Goal: Check status: Check status

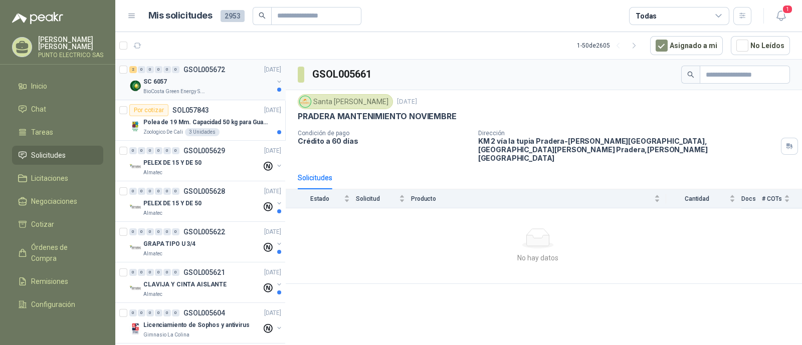
click at [226, 89] on div "BioCosta Green Energy S.A.S" at bounding box center [208, 92] width 130 height 8
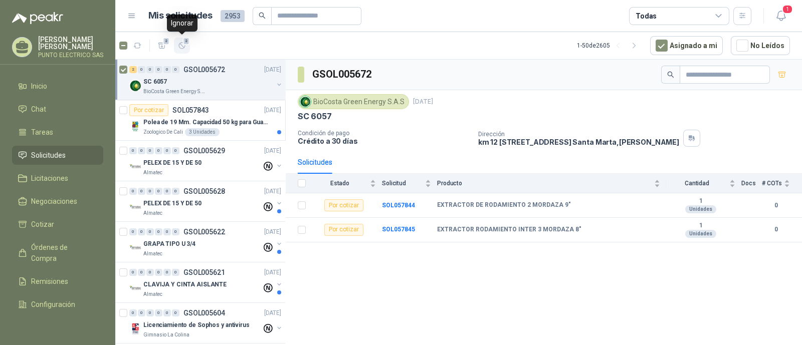
click at [181, 45] on icon "button" at bounding box center [182, 46] width 9 height 9
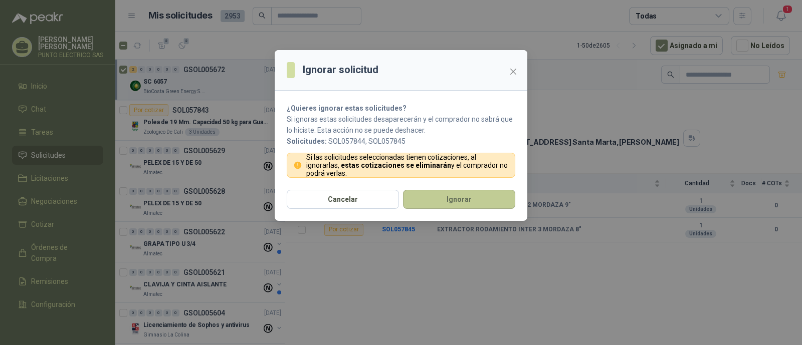
click at [447, 195] on button "Ignorar" at bounding box center [459, 199] width 112 height 19
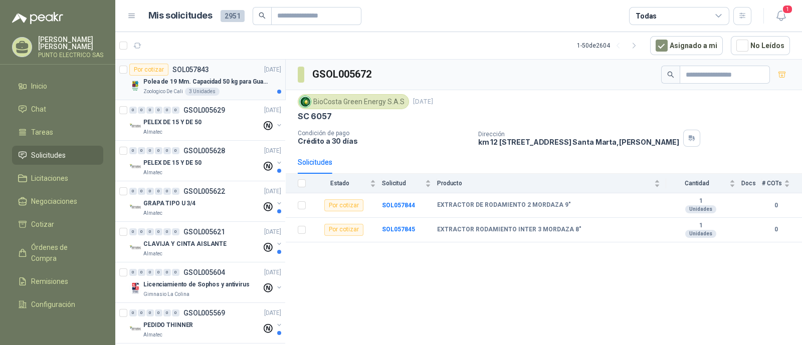
click at [241, 77] on p "Polea de 19 Mm. Capacidad 50 kg para Guaya. Cable O Cuerda" at bounding box center [205, 82] width 125 height 10
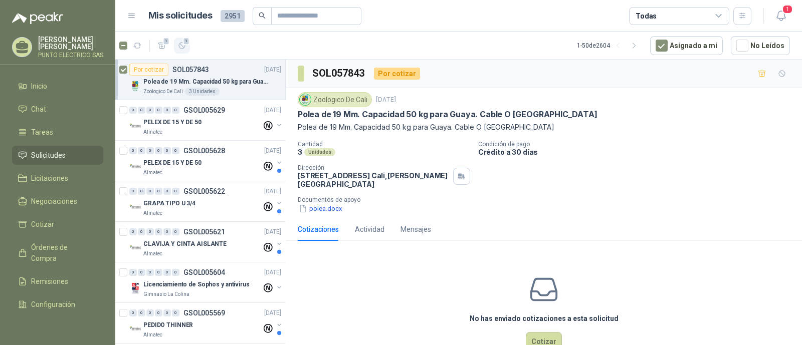
click at [184, 47] on icon "button" at bounding box center [182, 46] width 9 height 9
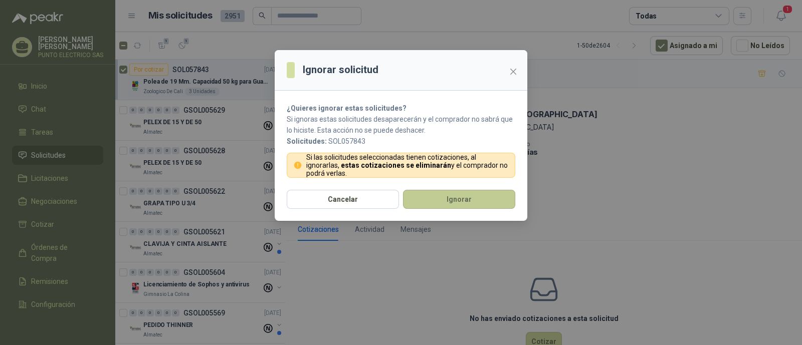
click at [476, 198] on button "Ignorar" at bounding box center [459, 199] width 112 height 19
